Goal: Transaction & Acquisition: Purchase product/service

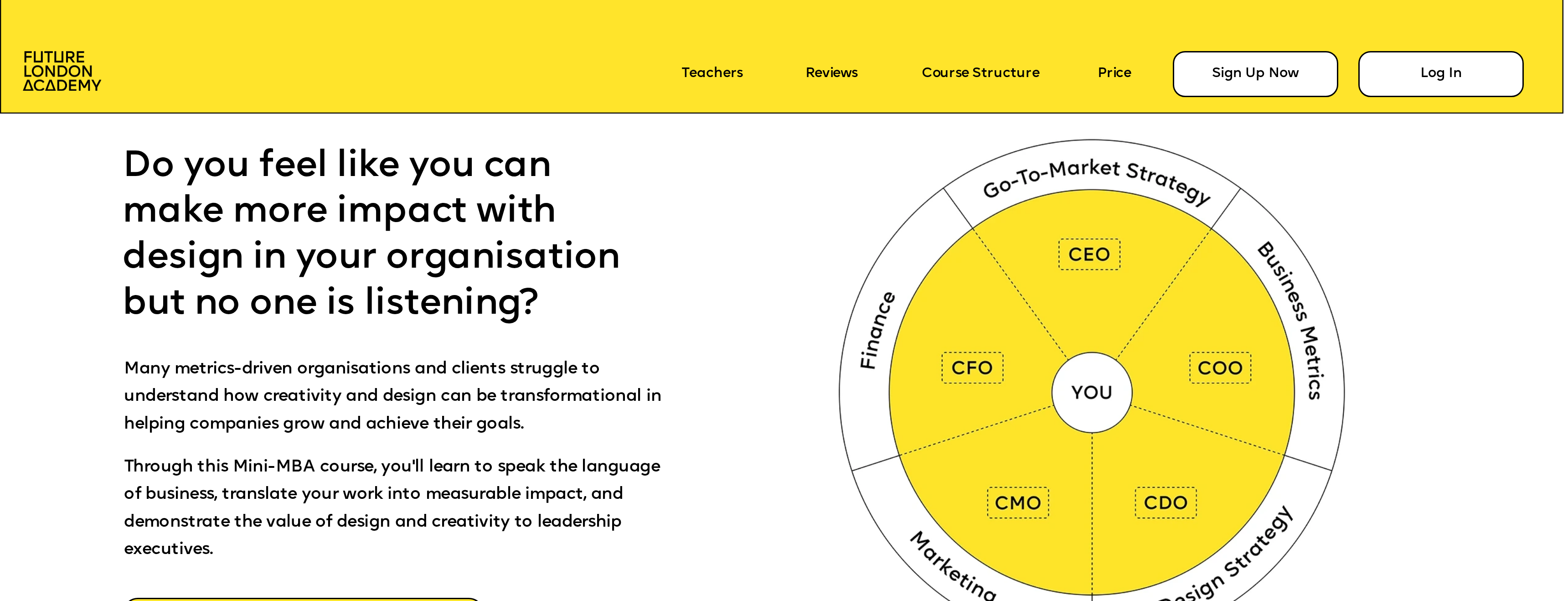
scroll to position [1062, 0]
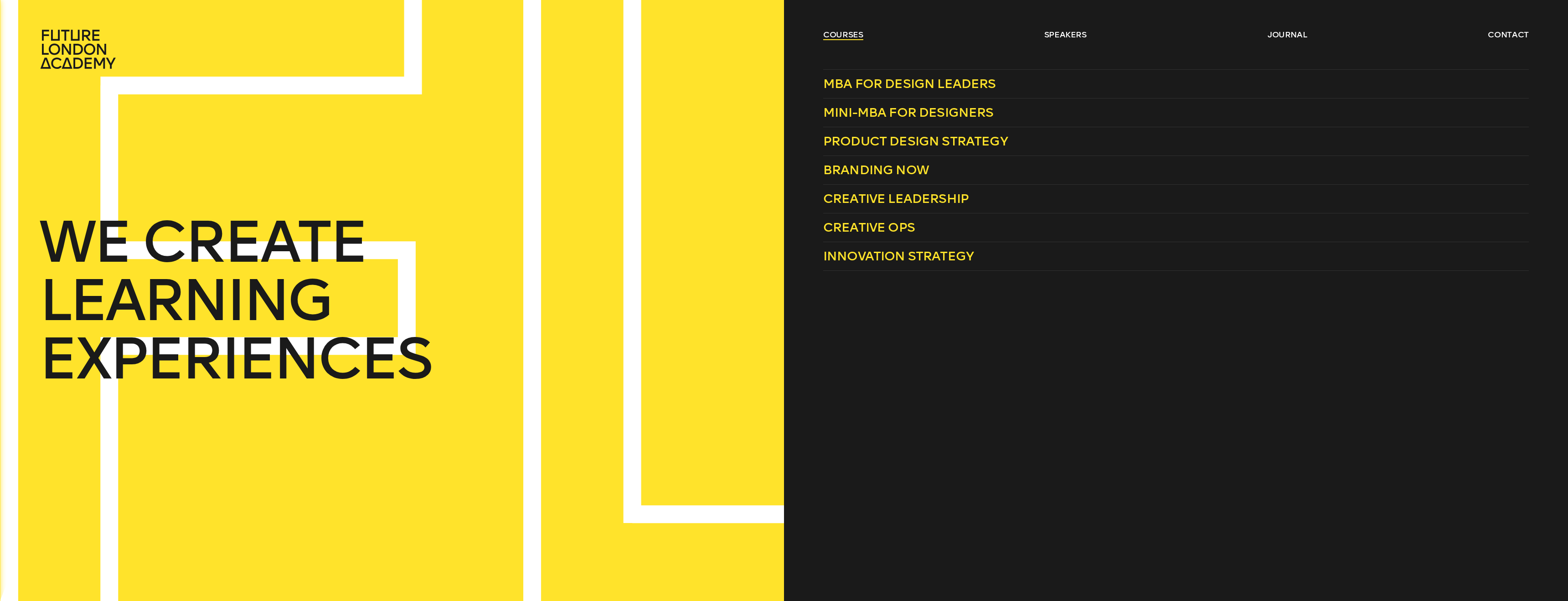
click at [849, 32] on link "courses" at bounding box center [843, 35] width 40 height 11
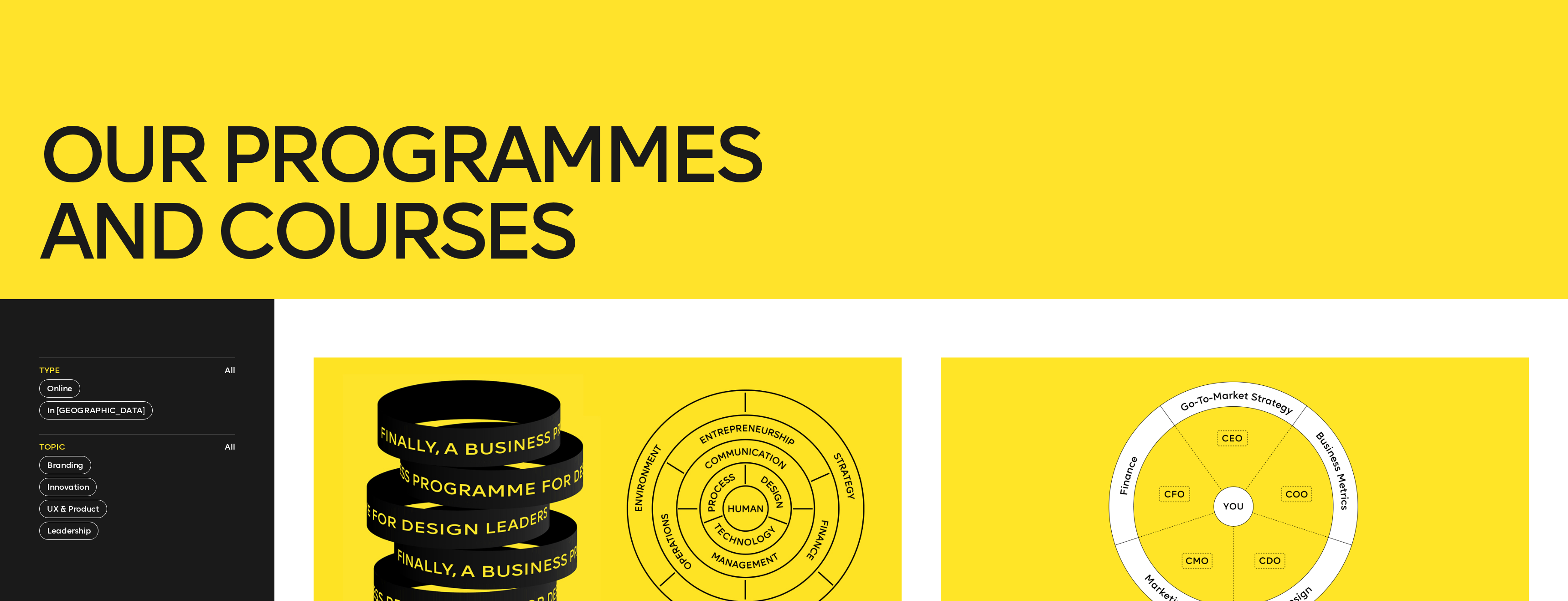
scroll to position [178, 0]
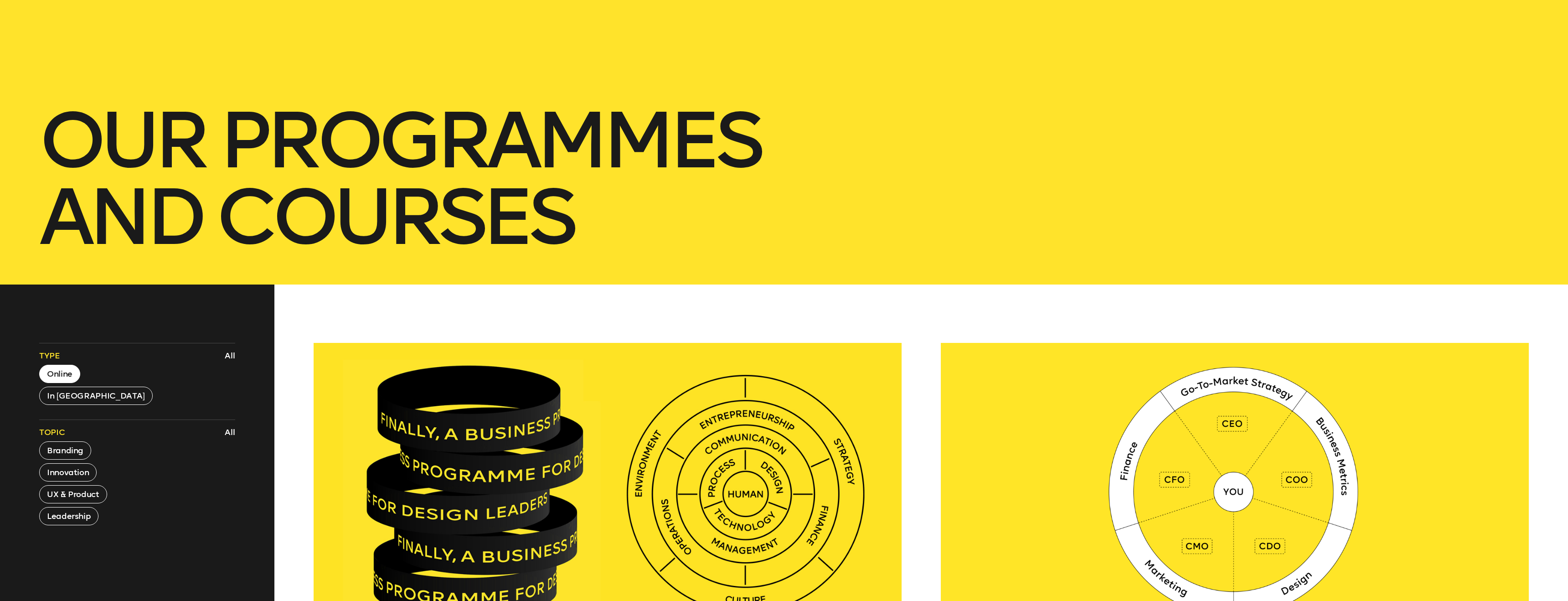
click at [71, 372] on button "Online" at bounding box center [59, 373] width 41 height 18
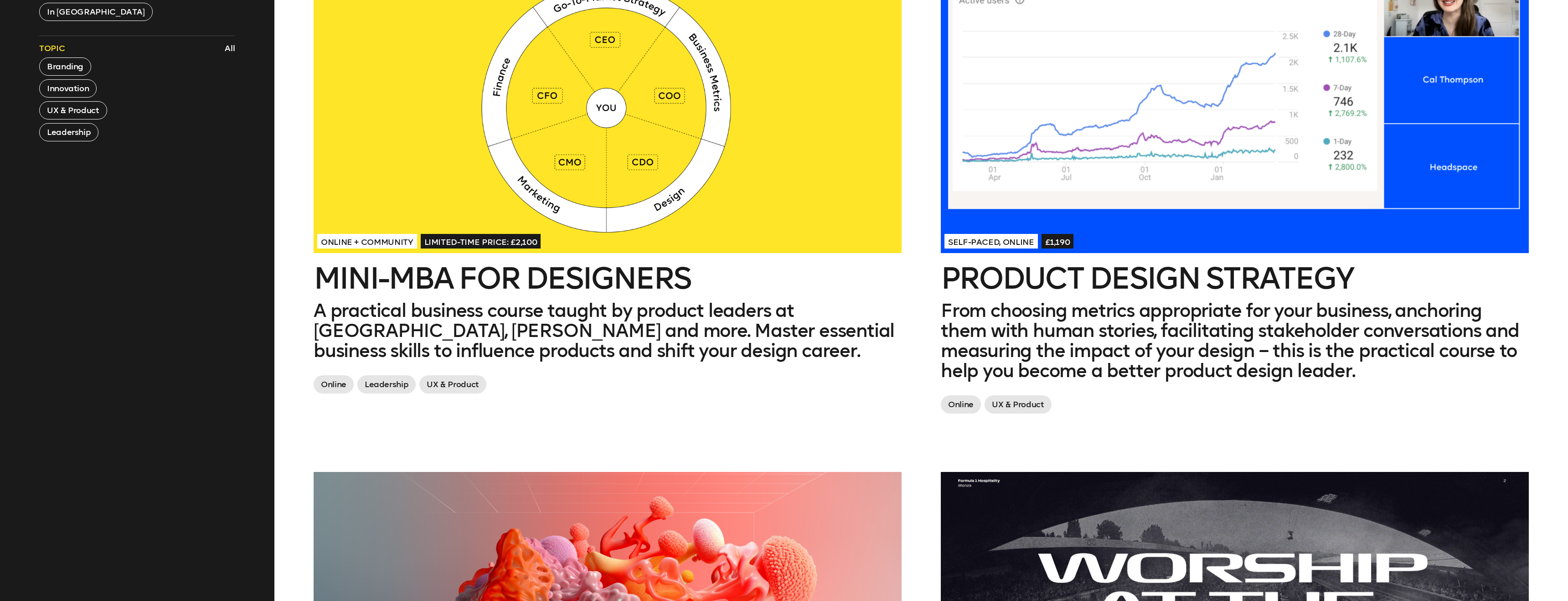
scroll to position [503, 0]
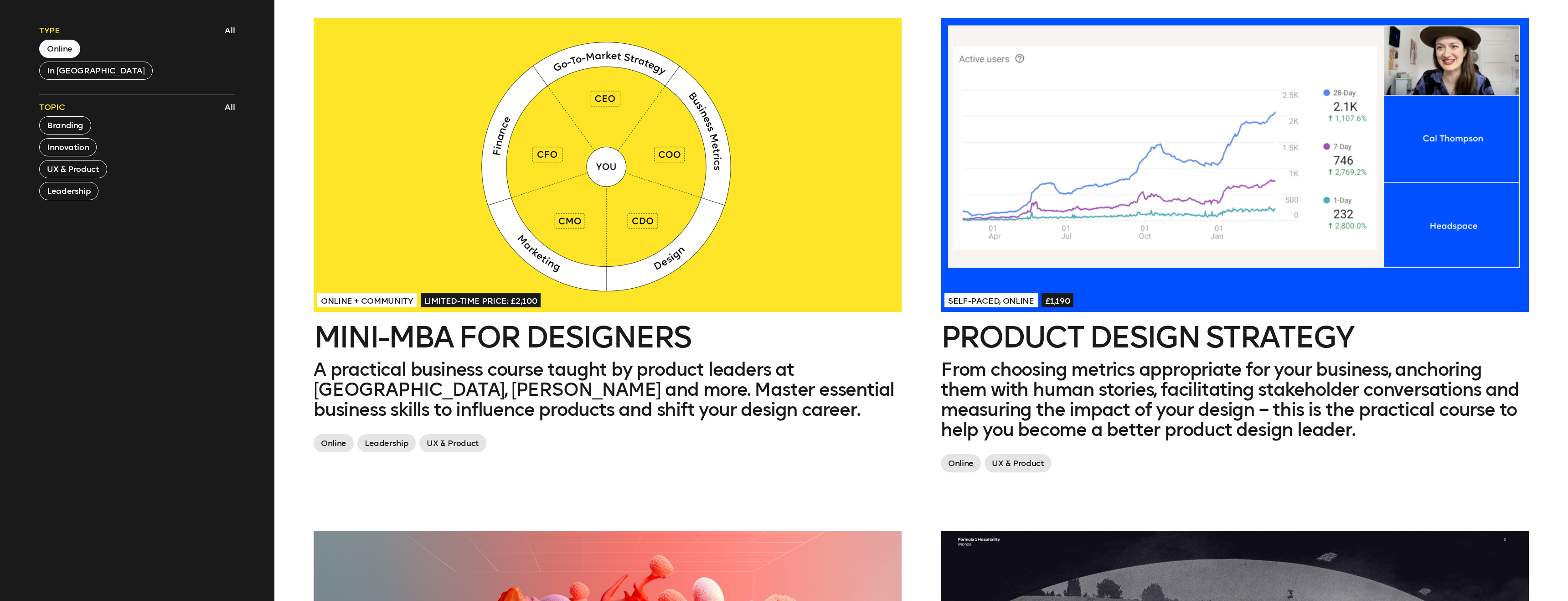
click at [1067, 383] on p "From choosing metrics appropriate for your business, anchoring them with human …" at bounding box center [1235, 399] width 588 height 80
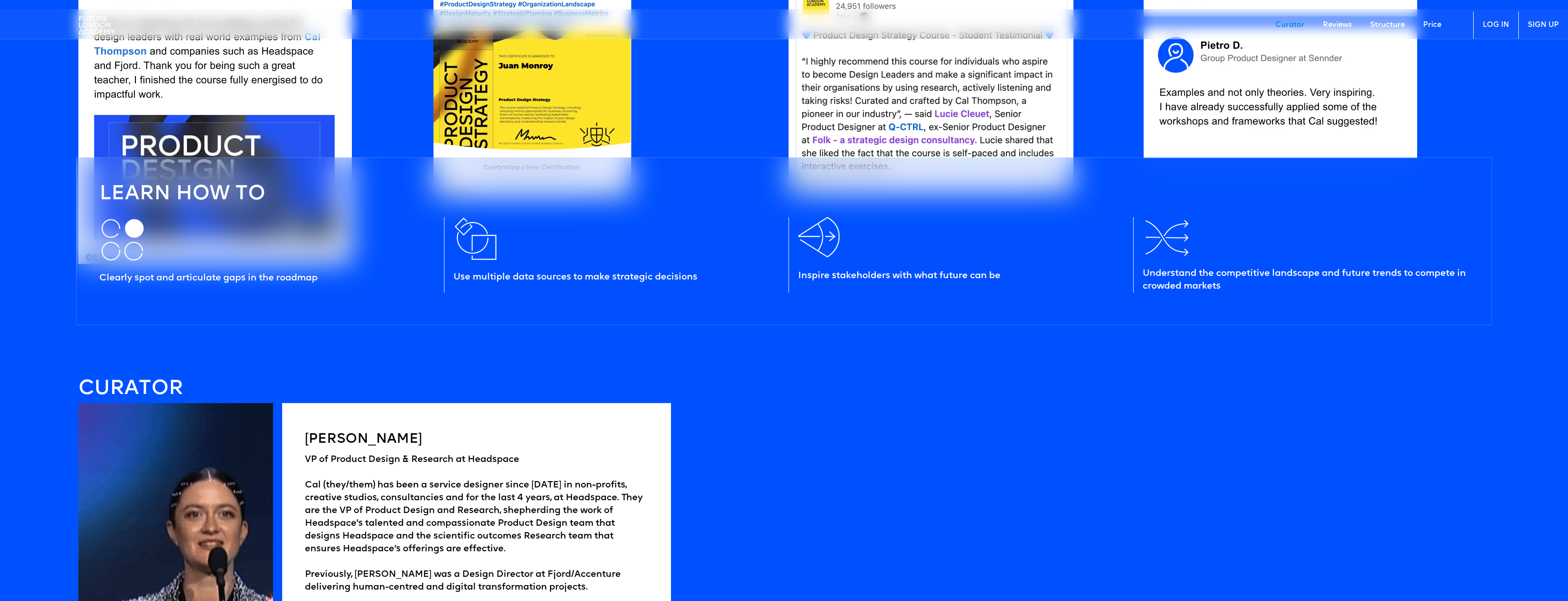
scroll to position [1243, 0]
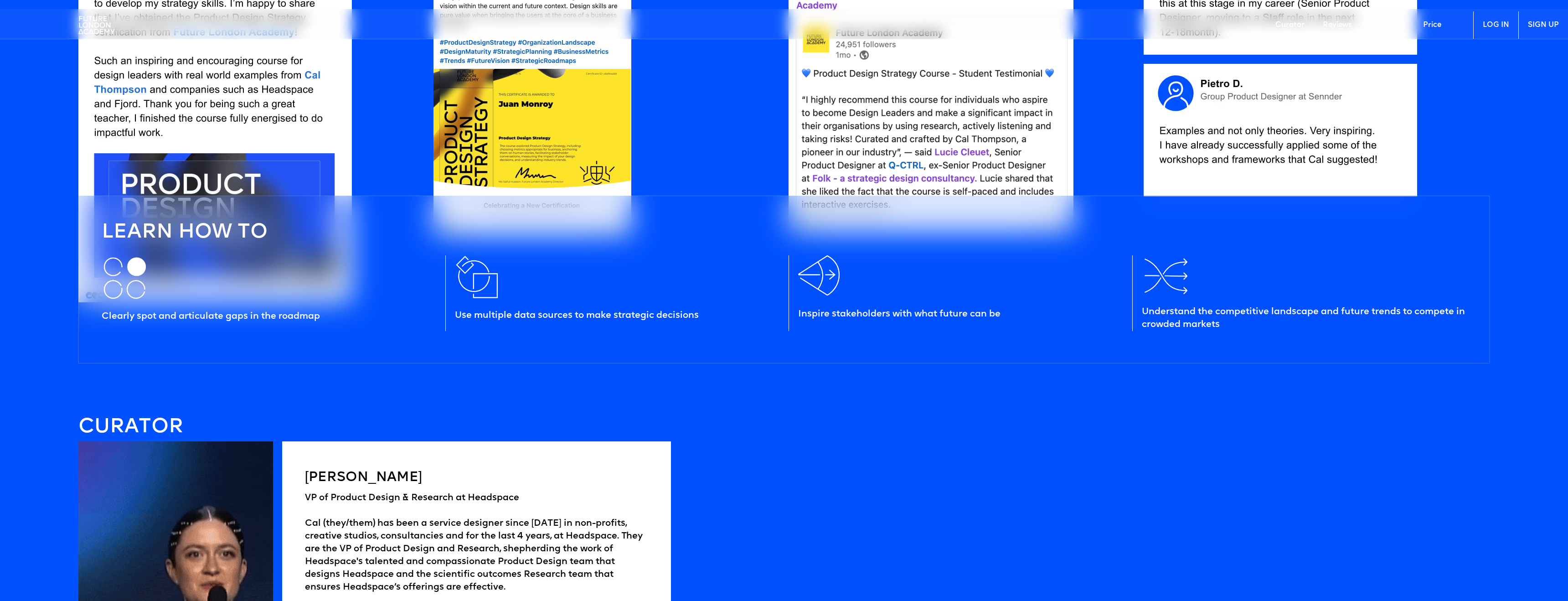
click at [1433, 28] on link "Price" at bounding box center [1432, 25] width 36 height 28
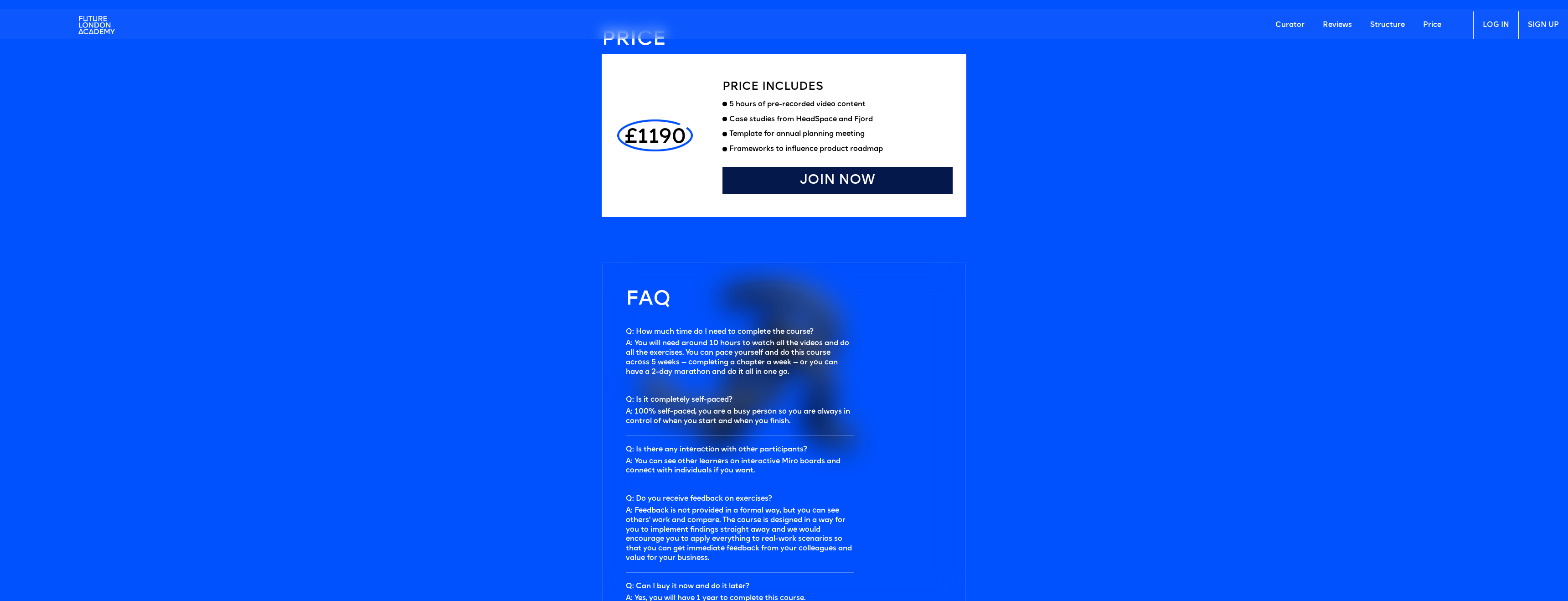
scroll to position [2649, 0]
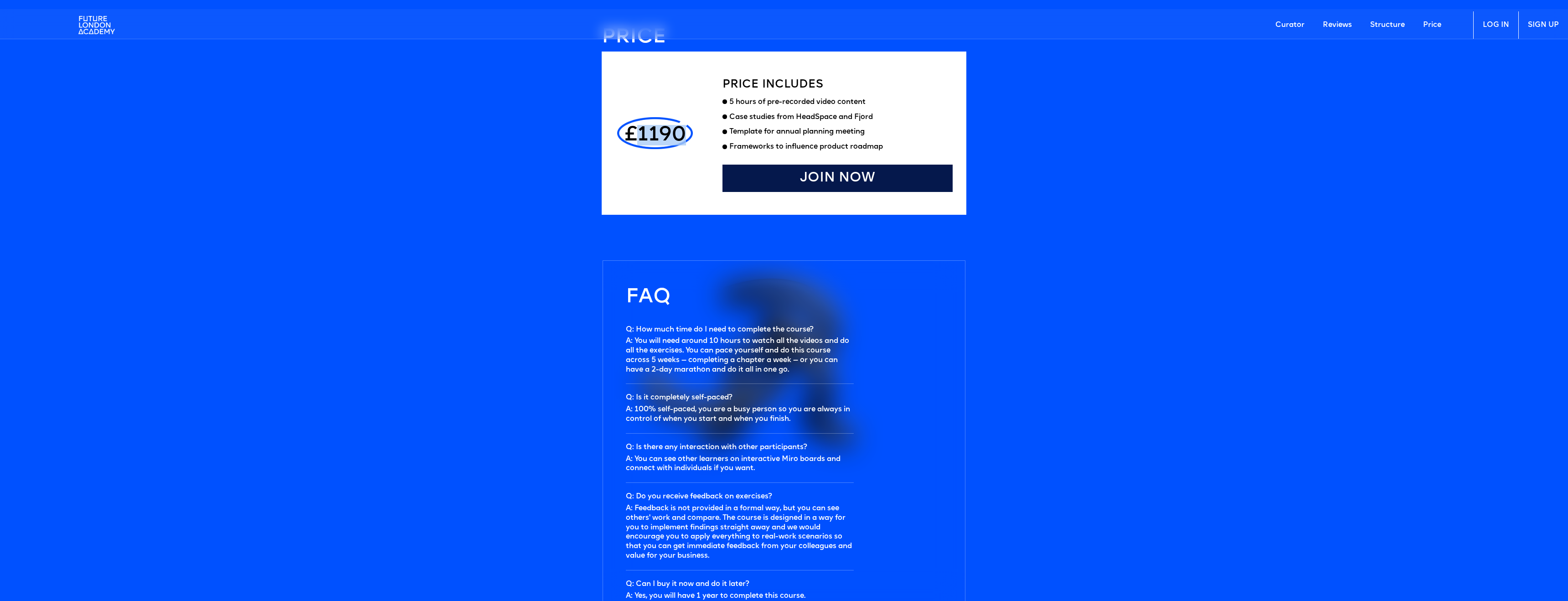
drag, startPoint x: 683, startPoint y: 135, endPoint x: 637, endPoint y: 133, distance: 46.0
click at [637, 133] on h4 "£1190" at bounding box center [655, 136] width 62 height 19
copy h4 "1190"
